Goal: Task Accomplishment & Management: Manage account settings

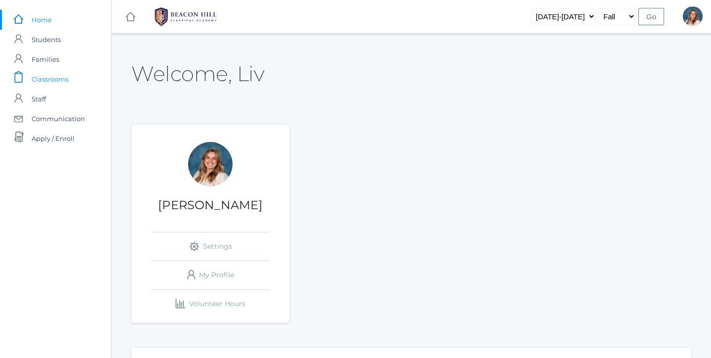
click at [54, 79] on span "Classrooms" at bounding box center [50, 79] width 37 height 20
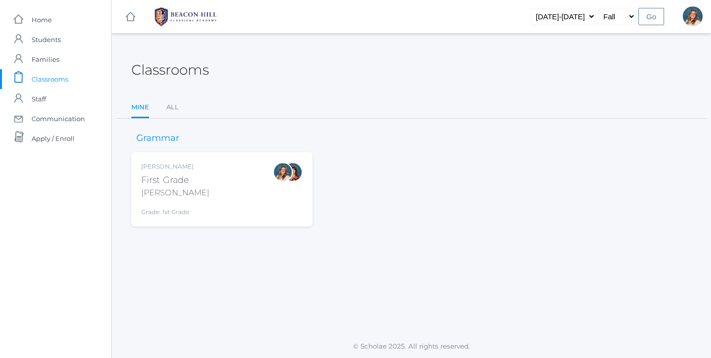
click at [237, 205] on div "Liv Barber First Grade Barber Grade: 1st Grade 01LA" at bounding box center [222, 189] width 162 height 54
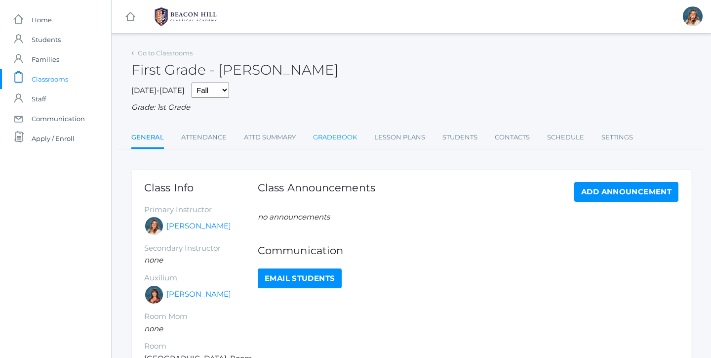
click at [353, 136] on link "Gradebook" at bounding box center [335, 137] width 44 height 20
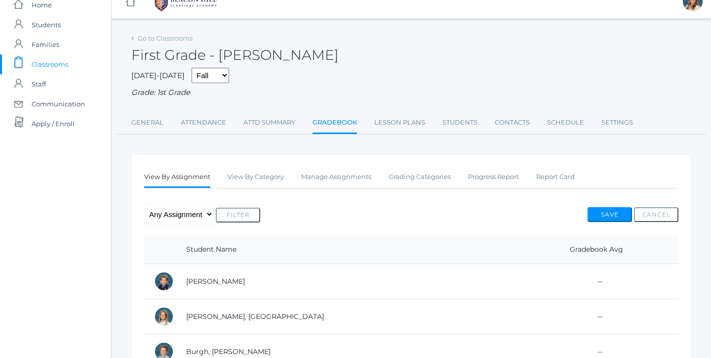
scroll to position [12, 0]
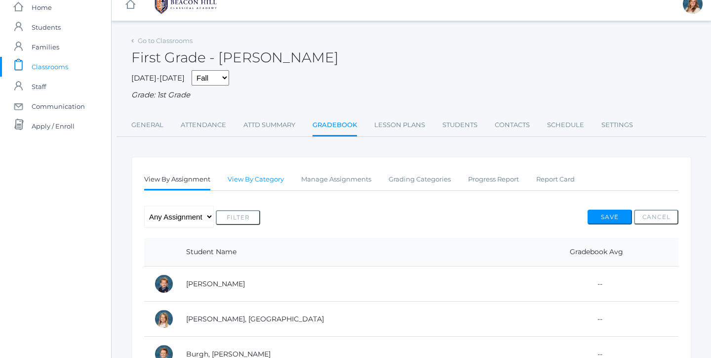
click at [267, 173] on link "View By Category" at bounding box center [256, 179] width 56 height 20
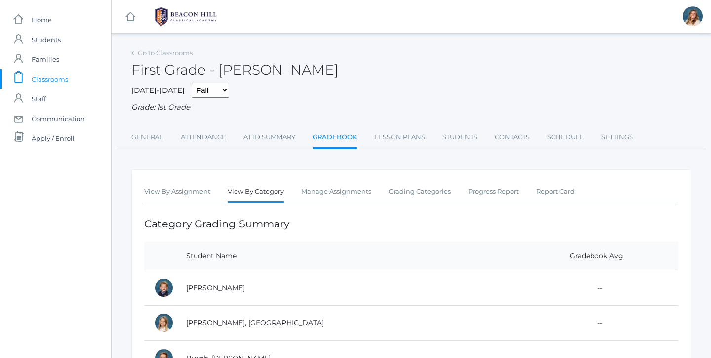
scroll to position [11, 0]
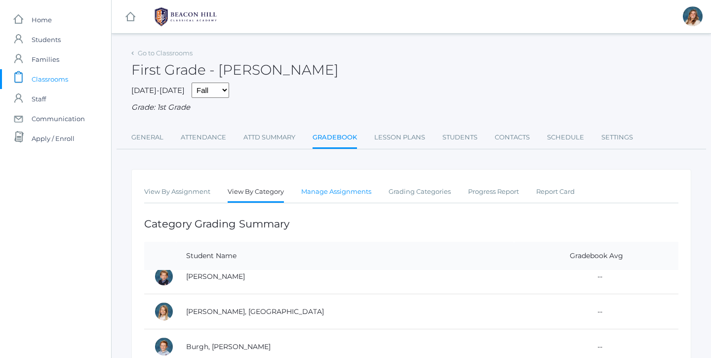
click at [329, 182] on link "Manage Assignments" at bounding box center [336, 192] width 70 height 20
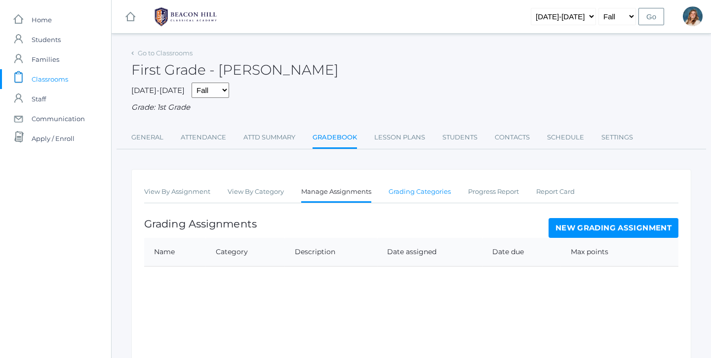
click at [420, 187] on link "Grading Categories" at bounding box center [420, 192] width 62 height 20
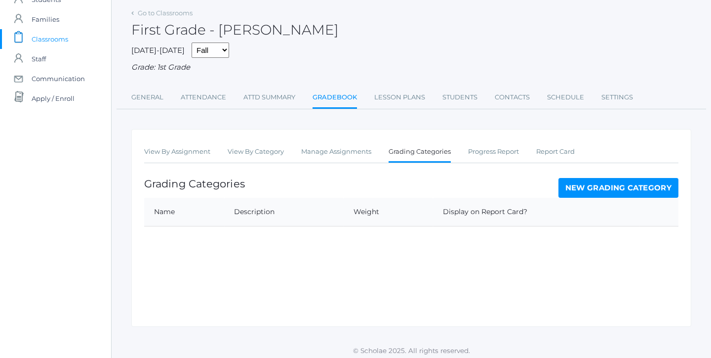
scroll to position [40, 0]
click at [586, 179] on link "New Grading Category" at bounding box center [619, 188] width 121 height 20
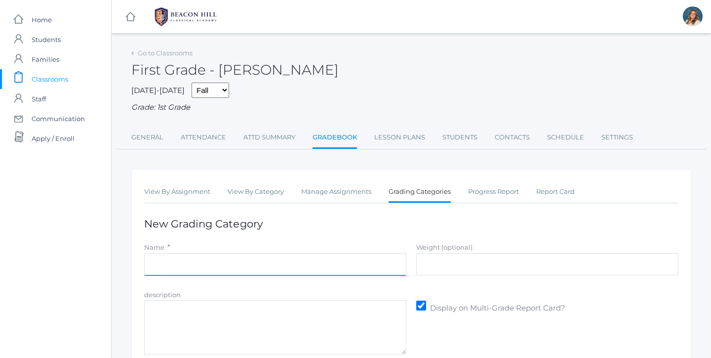
click at [240, 263] on input "Name" at bounding box center [275, 264] width 262 height 22
type input "M"
click at [301, 262] on input "Math Facts" at bounding box center [275, 264] width 262 height 22
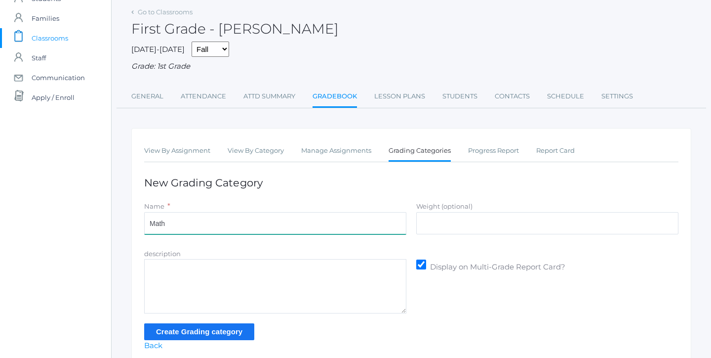
scroll to position [43, 0]
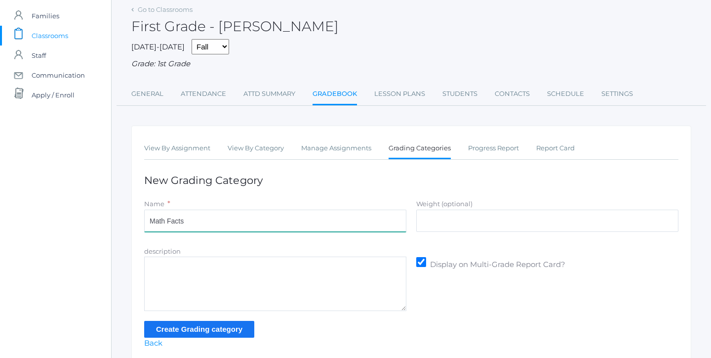
type input "Math Facts"
click at [195, 272] on textarea "description" at bounding box center [275, 283] width 262 height 54
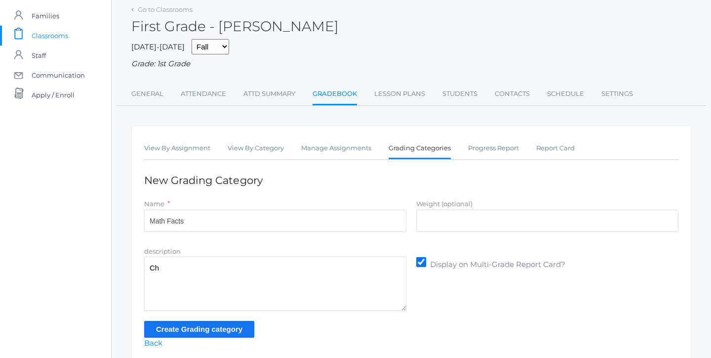
type textarea "C"
type textarea "A"
click at [360, 288] on textarea "25 Subtraction and or Addition Problems completed in 2:00-5:00mins" at bounding box center [275, 283] width 262 height 54
click at [217, 263] on textarea "25 Subtraction and or Addition Problems completed in 2:00-5:00mins" at bounding box center [275, 283] width 262 height 54
click at [260, 263] on textarea "25 Subtraction and/or Addition Problems completed in 2:00-5:00mins" at bounding box center [275, 283] width 262 height 54
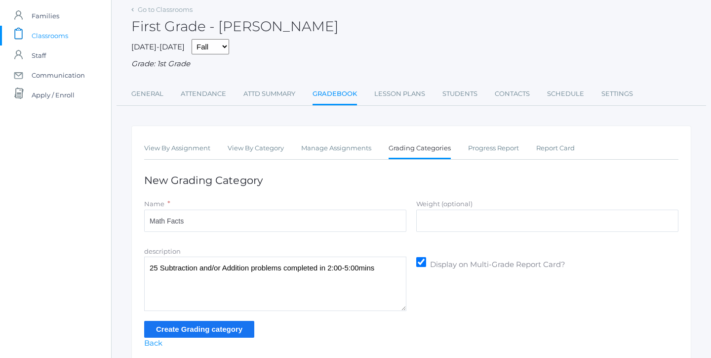
click at [395, 264] on textarea "25 Subtraction and/or Addition problems completed in 2:00-5:00mins" at bounding box center [275, 283] width 262 height 54
type textarea "25 Subtraction and/or Addition problems completed in 2:00-5:00mins"
click at [212, 323] on input "Create Grading category" at bounding box center [199, 329] width 110 height 16
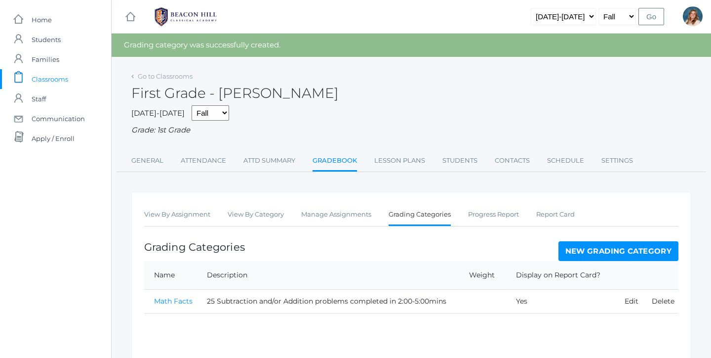
click at [577, 248] on link "New Grading Category" at bounding box center [619, 251] width 121 height 20
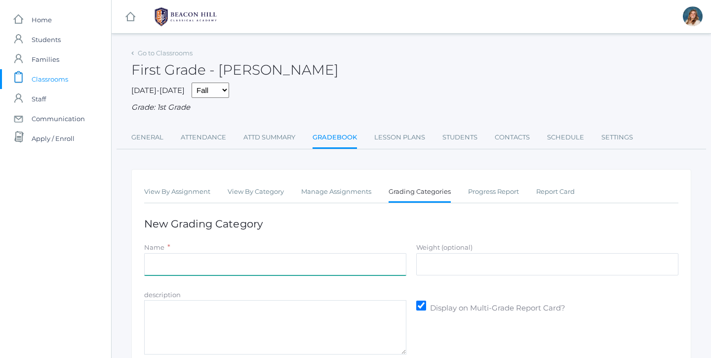
click at [332, 263] on input "Name" at bounding box center [275, 264] width 262 height 22
type input "C"
type input "Logic Of English Assessment"
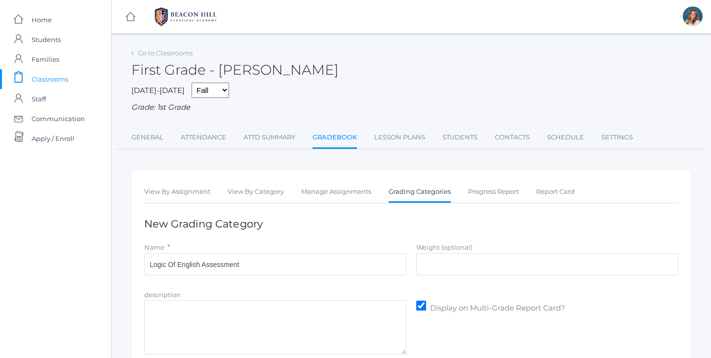
click at [227, 304] on textarea "description" at bounding box center [275, 327] width 262 height 54
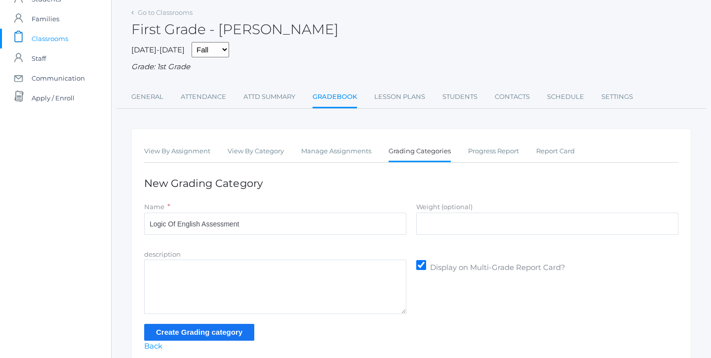
scroll to position [41, 0]
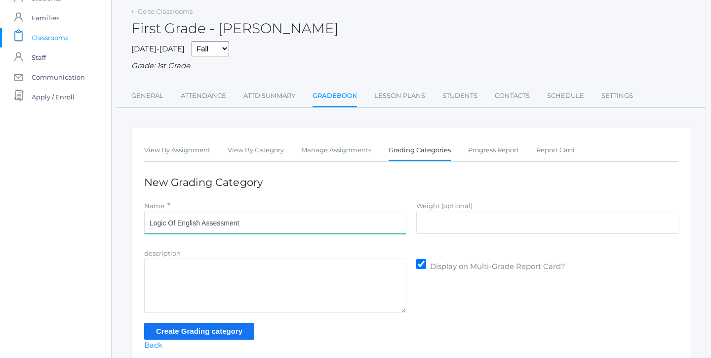
click at [259, 220] on input "Logic Of English Assessment" at bounding box center [275, 222] width 262 height 22
click at [184, 328] on input "Create Grading category" at bounding box center [199, 331] width 110 height 16
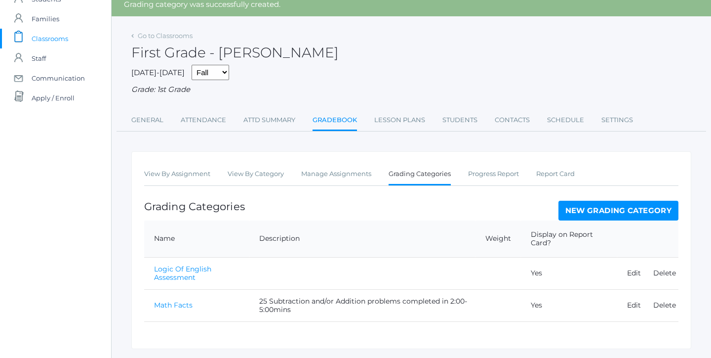
scroll to position [41, 0]
click at [605, 209] on link "New Grading Category" at bounding box center [619, 210] width 121 height 20
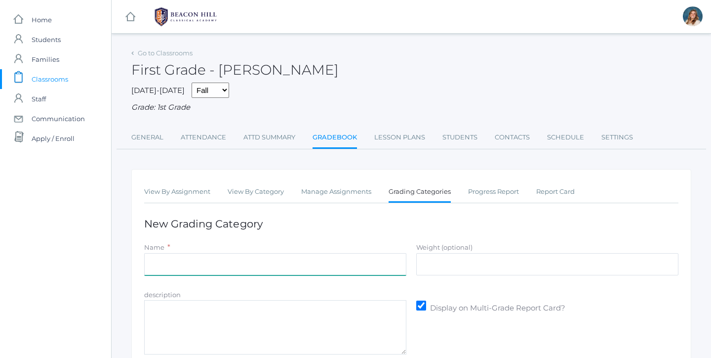
click at [285, 257] on input "Name" at bounding box center [275, 264] width 262 height 22
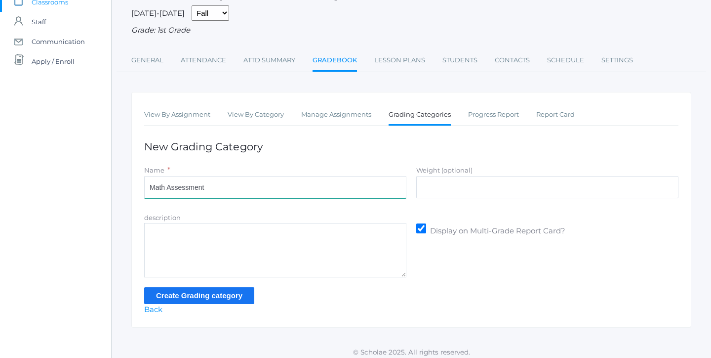
scroll to position [77, 0]
type input "Math Assessment"
click at [231, 301] on div "View By Assignment View By Category Manage Assignments Grading Categories Progr…" at bounding box center [411, 210] width 560 height 236
click at [229, 293] on input "Create Grading category" at bounding box center [199, 296] width 110 height 16
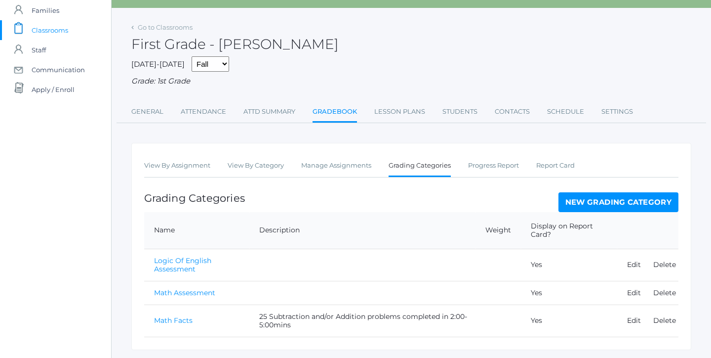
scroll to position [66, 0]
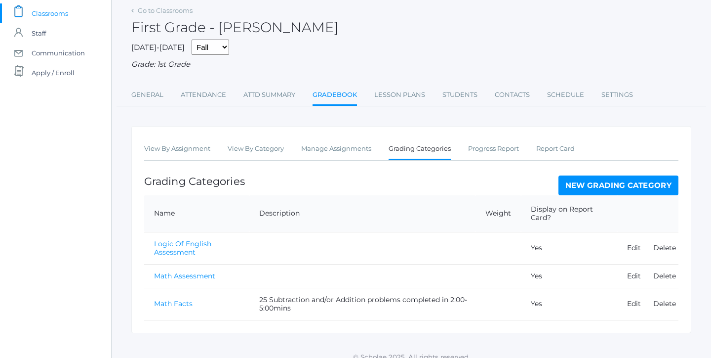
click at [630, 183] on link "New Grading Category" at bounding box center [619, 185] width 121 height 20
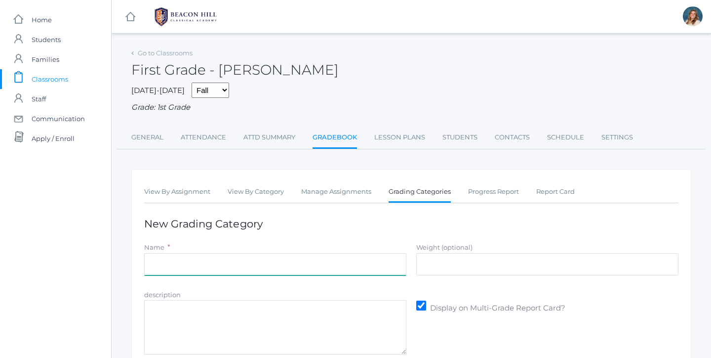
click at [264, 258] on input "Name" at bounding box center [275, 264] width 262 height 22
type input "B"
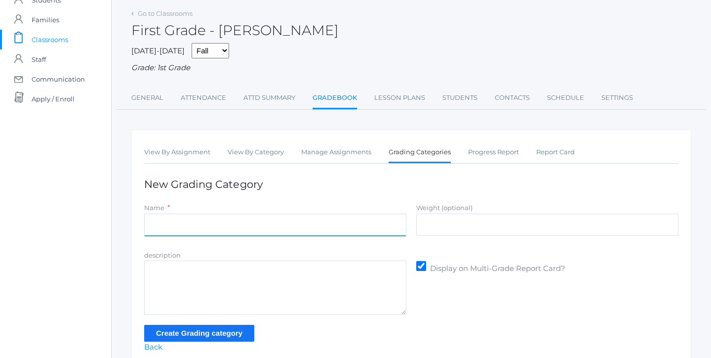
scroll to position [39, 0]
type input "Behavior and Participation"
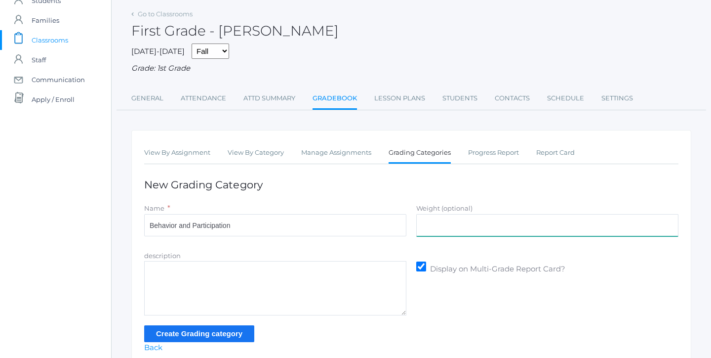
click at [436, 230] on input "Weight (optional)" at bounding box center [547, 225] width 262 height 22
type input "0%"
click at [460, 312] on form "Name * Behavior and Participation Weight (optional) 0% description Display on M…" at bounding box center [411, 272] width 535 height 139
click at [230, 298] on textarea "description" at bounding box center [275, 288] width 262 height 54
type textarea "O"
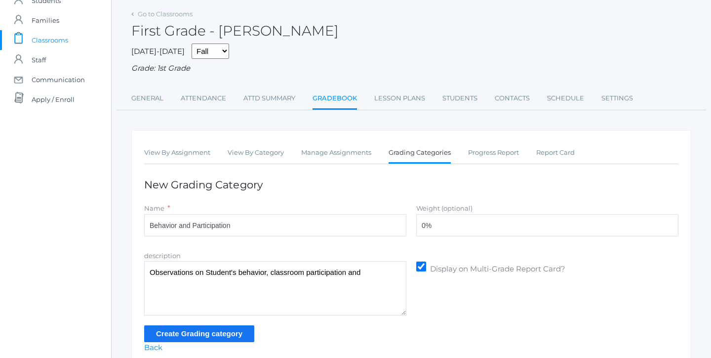
click at [385, 266] on textarea "Observations on Student's behavior, classroom participation and" at bounding box center [275, 288] width 262 height 54
click at [211, 268] on textarea "Observations on Student's behavior, classroom participation and overall charact…" at bounding box center [275, 288] width 262 height 54
click at [247, 301] on textarea "Observations on student's behavior, classroom participation and overall charact…" at bounding box center [275, 288] width 262 height 54
type textarea "Observations on student's behavior, classroom participation and overall charact…"
click at [240, 329] on input "Create Grading category" at bounding box center [199, 333] width 110 height 16
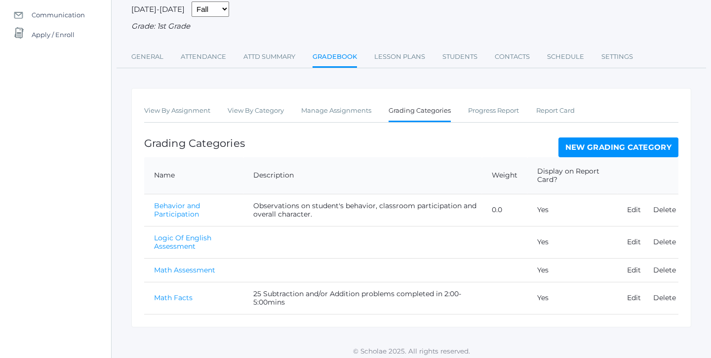
scroll to position [103, 0]
click at [579, 142] on link "New Grading Category" at bounding box center [619, 148] width 121 height 20
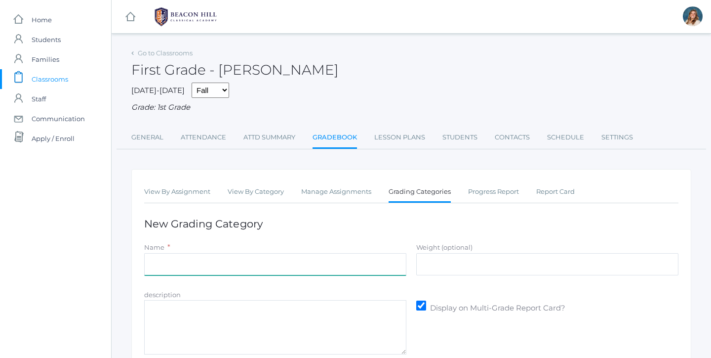
click at [263, 262] on input "Name" at bounding box center [275, 264] width 262 height 22
click at [381, 231] on div "View By Assignment View By Category Manage Assignments Grading Categories Progr…" at bounding box center [411, 287] width 560 height 236
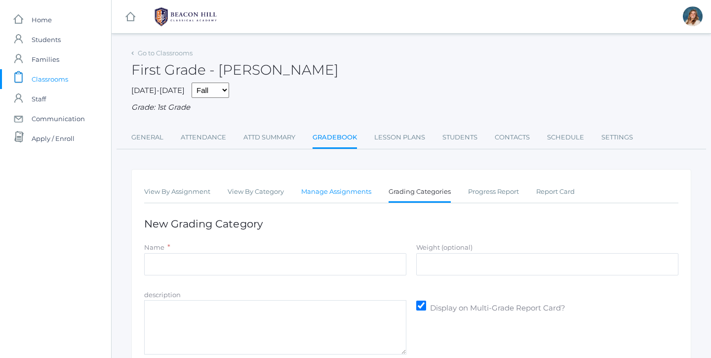
click at [342, 186] on link "Manage Assignments" at bounding box center [336, 192] width 70 height 20
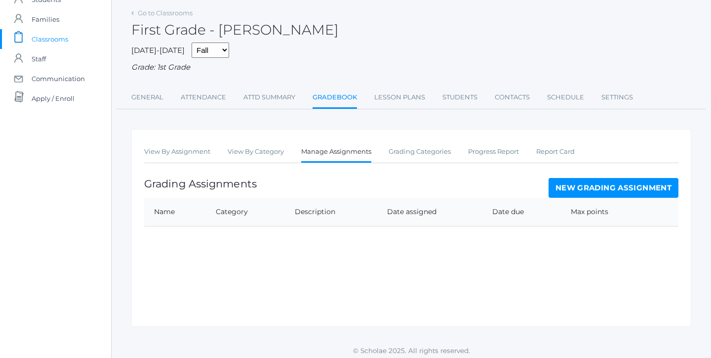
scroll to position [40, 0]
click at [603, 179] on link "New Grading Assignment" at bounding box center [614, 188] width 130 height 20
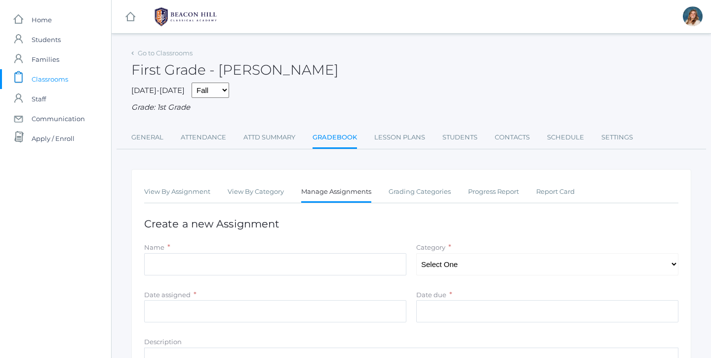
scroll to position [66, 0]
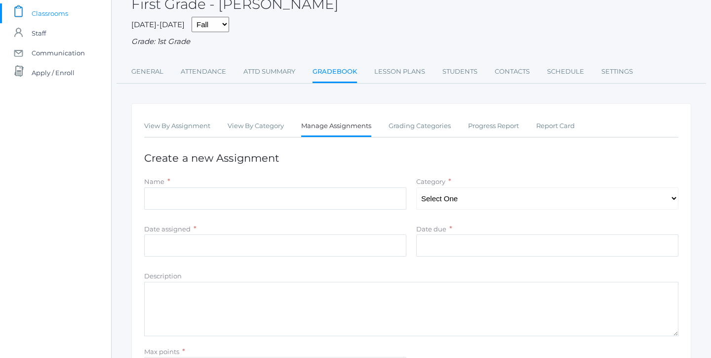
click at [405, 108] on div "View By Assignment View By Category Manage Assignments Grading Categories Progr…" at bounding box center [411, 268] width 560 height 330
click at [409, 124] on link "Grading Categories" at bounding box center [420, 126] width 62 height 20
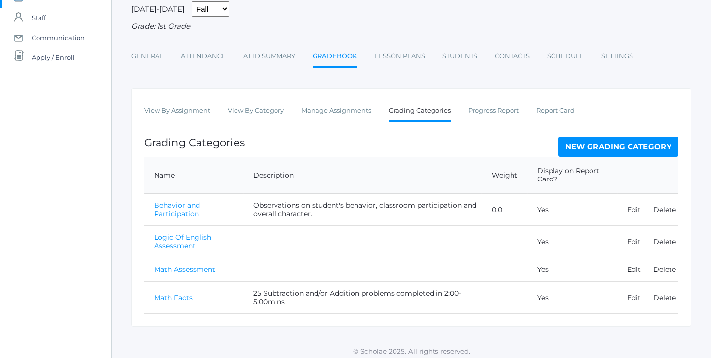
scroll to position [81, 0]
click at [591, 147] on link "New Grading Category" at bounding box center [619, 147] width 121 height 20
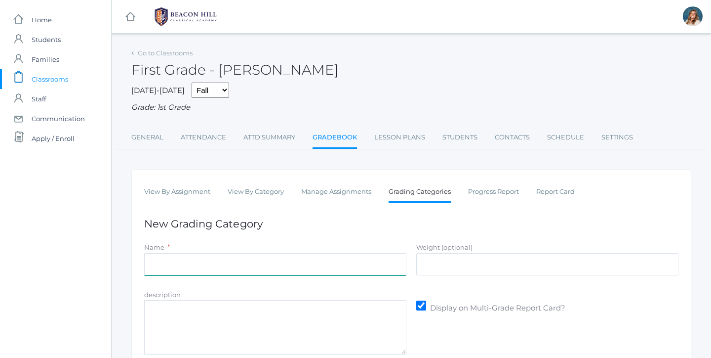
click at [198, 259] on input "Name" at bounding box center [275, 264] width 262 height 22
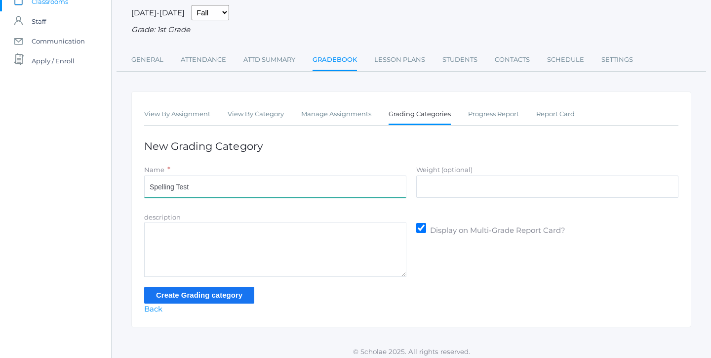
scroll to position [77, 0]
type input "Spelling Test"
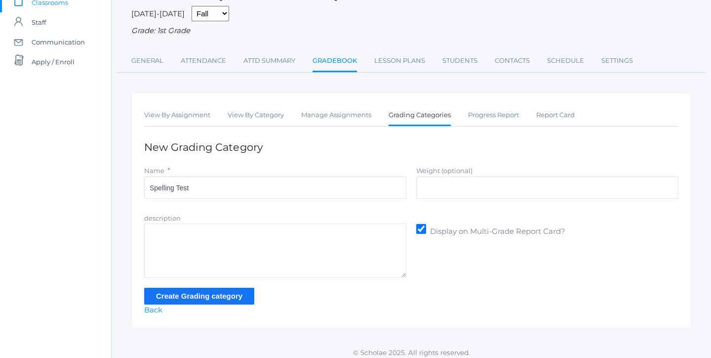
click at [212, 293] on input "Create Grading category" at bounding box center [199, 296] width 110 height 16
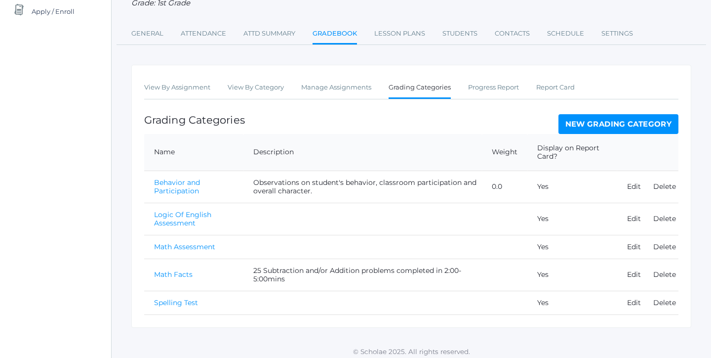
scroll to position [121, 0]
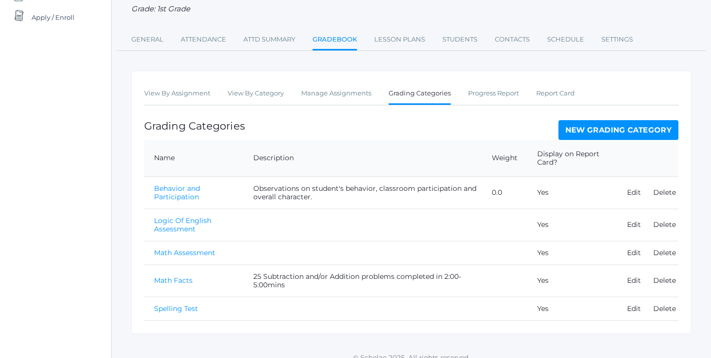
click at [381, 124] on div "Grading Categories New Grading Category" at bounding box center [411, 130] width 535 height 20
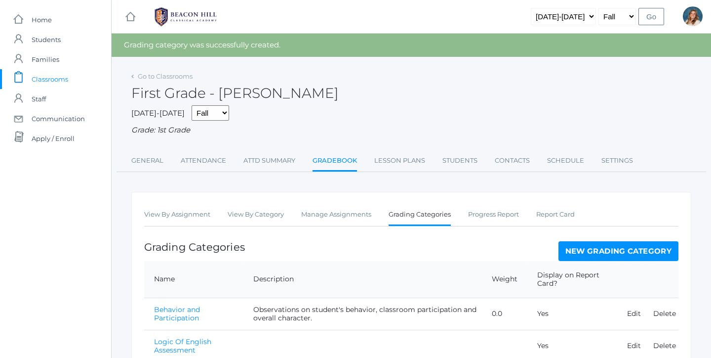
scroll to position [0, 0]
click at [58, 76] on span "Classrooms" at bounding box center [50, 79] width 37 height 20
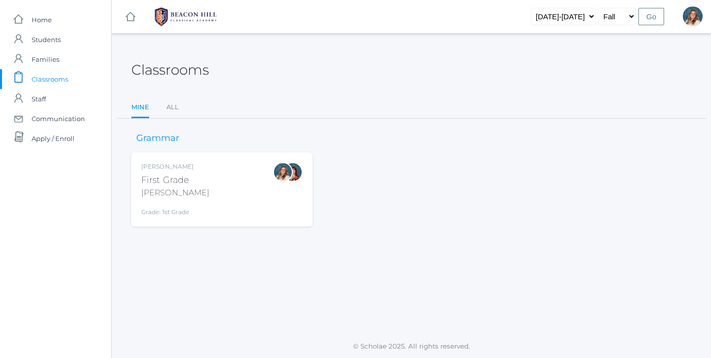
click at [224, 159] on div "Liv Barber First Grade Barber Grade: 1st Grade 01LA" at bounding box center [221, 189] width 181 height 74
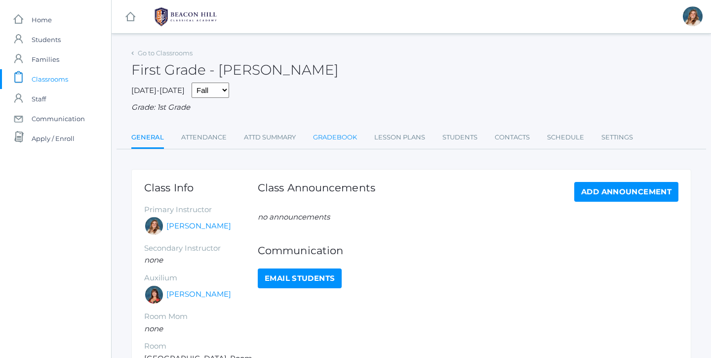
click at [342, 131] on link "Gradebook" at bounding box center [335, 137] width 44 height 20
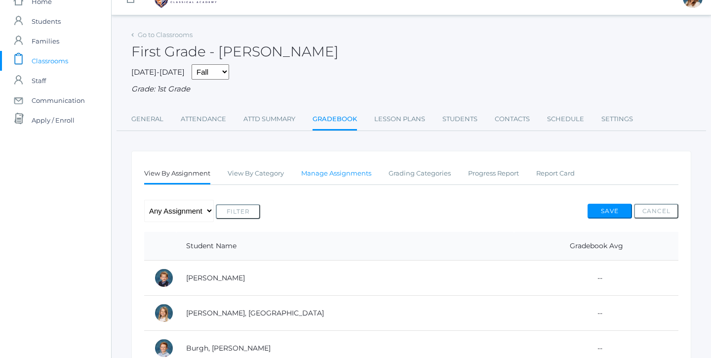
scroll to position [20, 0]
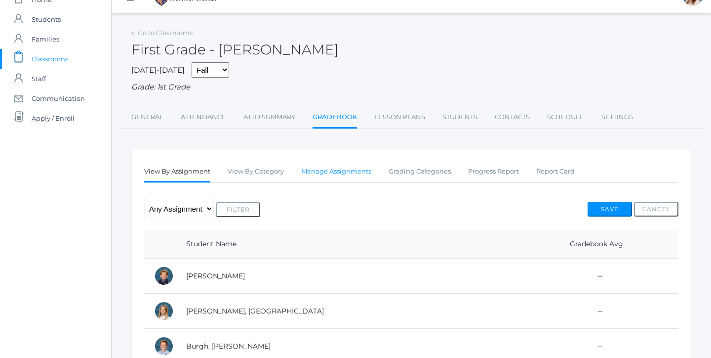
click at [329, 162] on link "Manage Assignments" at bounding box center [336, 172] width 70 height 20
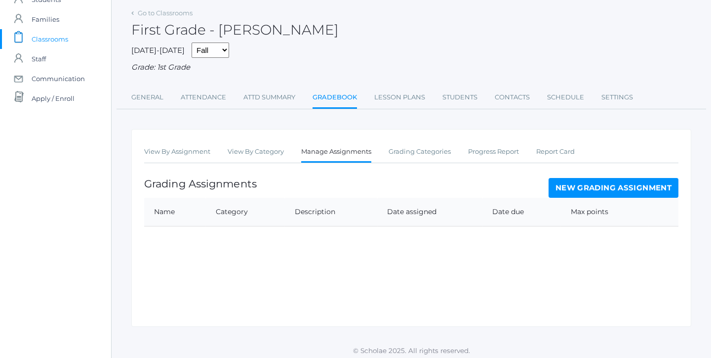
scroll to position [40, 0]
click at [568, 190] on link "New Grading Assignment" at bounding box center [614, 188] width 130 height 20
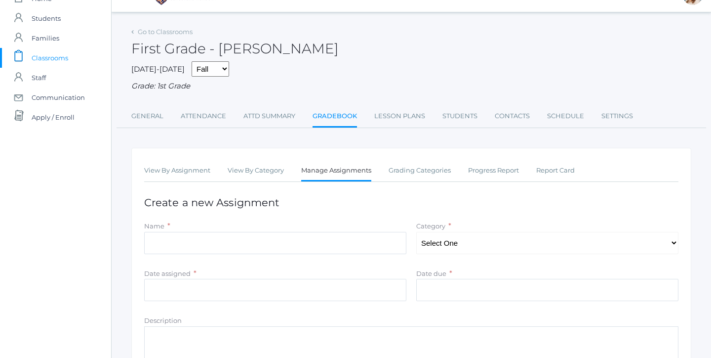
scroll to position [21, 0]
click at [167, 168] on link "View By Assignment" at bounding box center [177, 171] width 66 height 20
